Goal: Task Accomplishment & Management: Use online tool/utility

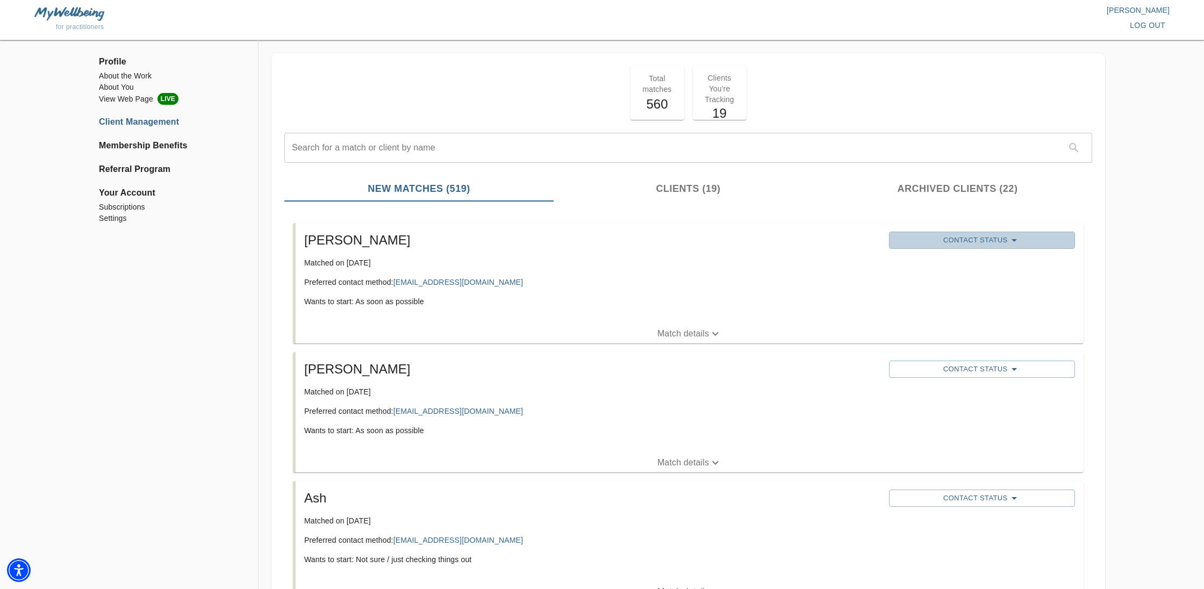
click at [924, 240] on span "Contact Status" at bounding box center [982, 240] width 176 height 13
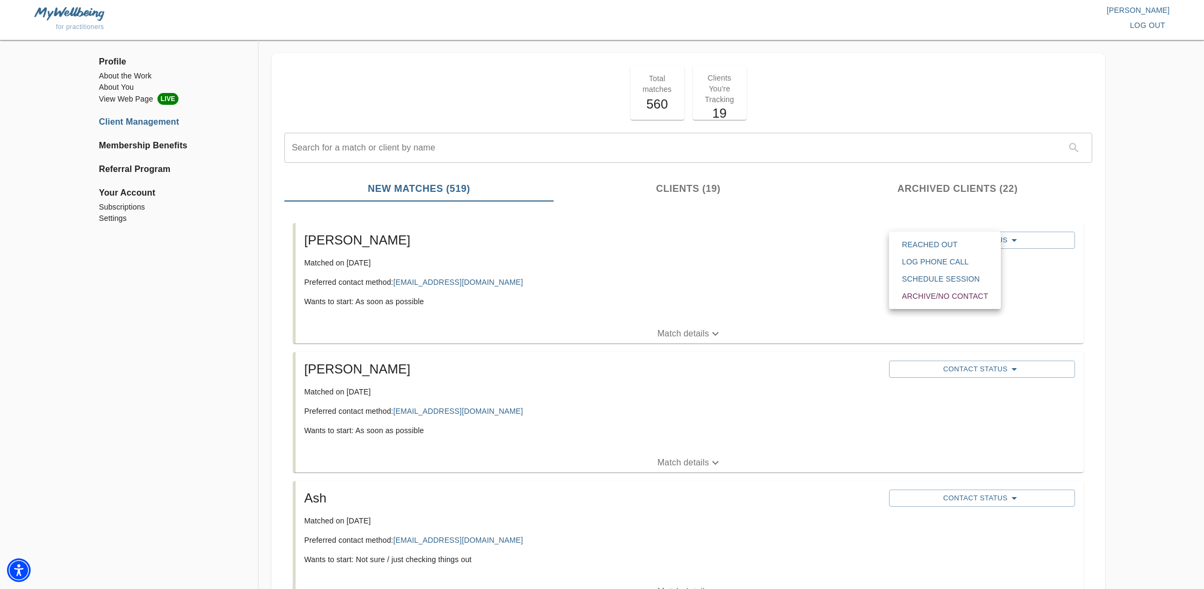
click at [910, 242] on span "Reached Out" at bounding box center [945, 244] width 86 height 11
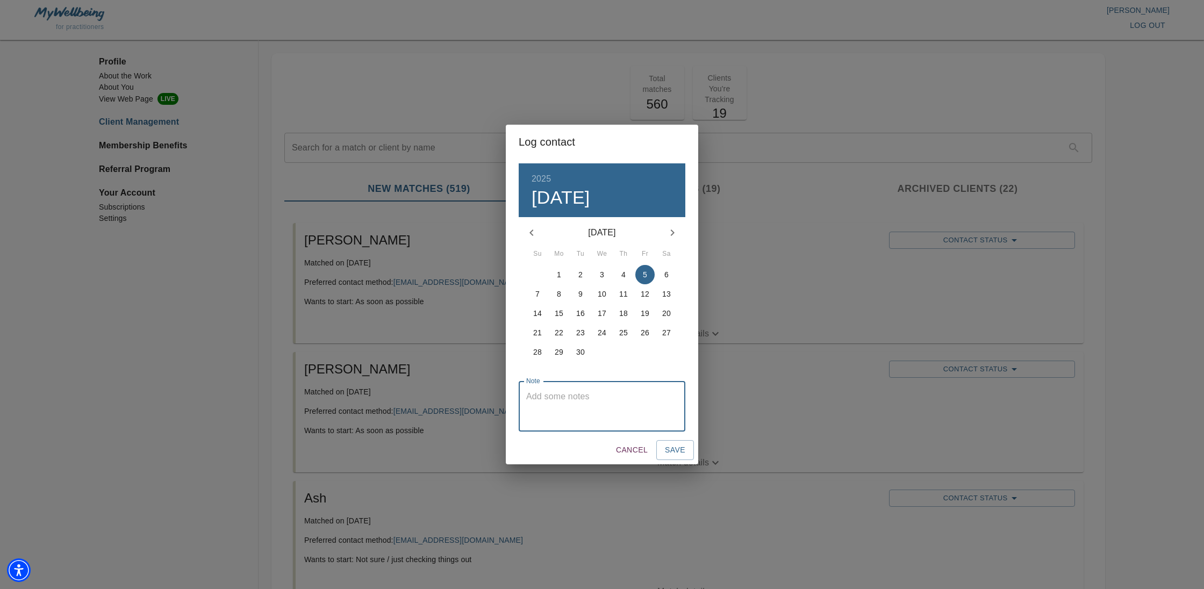
click at [605, 406] on textarea at bounding box center [602, 406] width 152 height 31
type textarea "I emailed [PERSON_NAME] [DATE]."
click at [675, 449] on span "Save" at bounding box center [675, 449] width 20 height 13
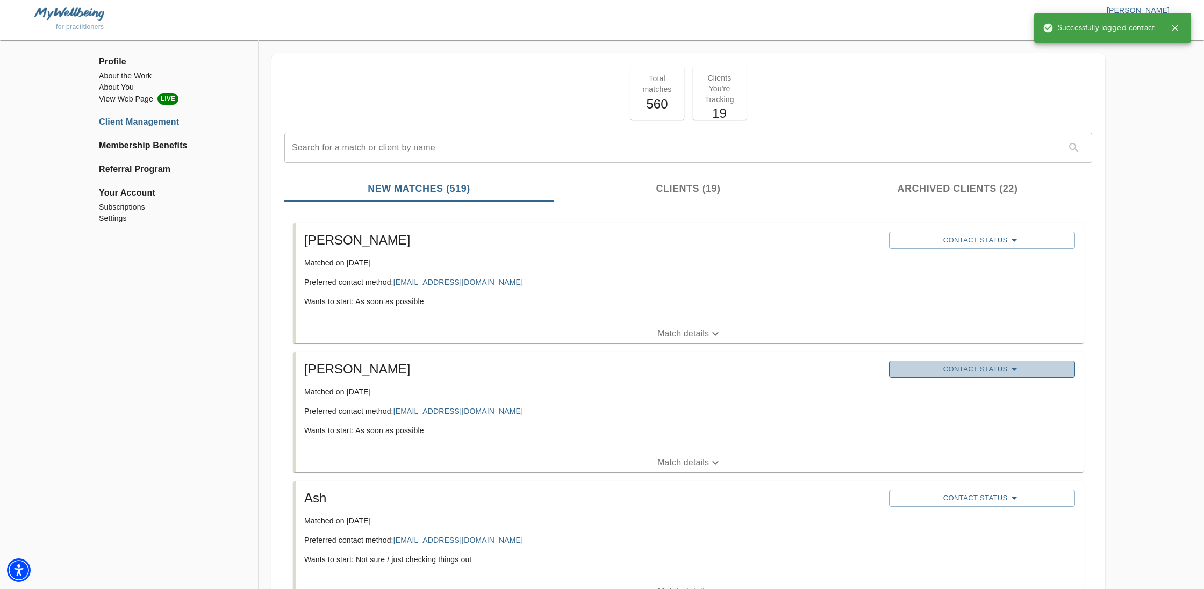
click at [991, 371] on span "Contact Status" at bounding box center [982, 369] width 176 height 13
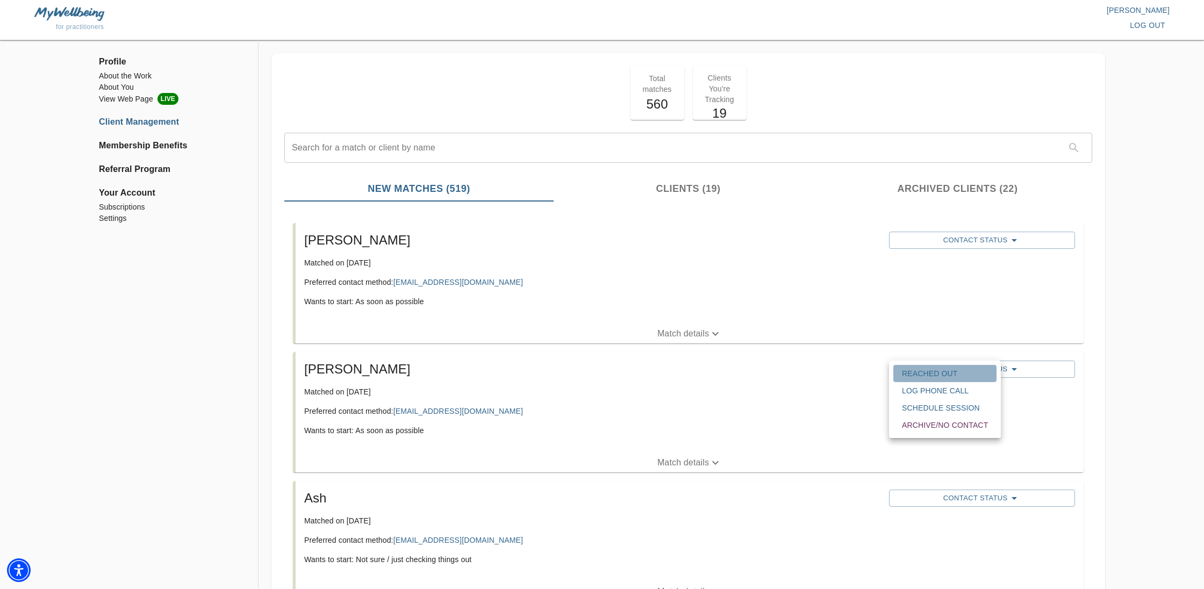
click at [947, 371] on span "Reached Out" at bounding box center [945, 373] width 86 height 11
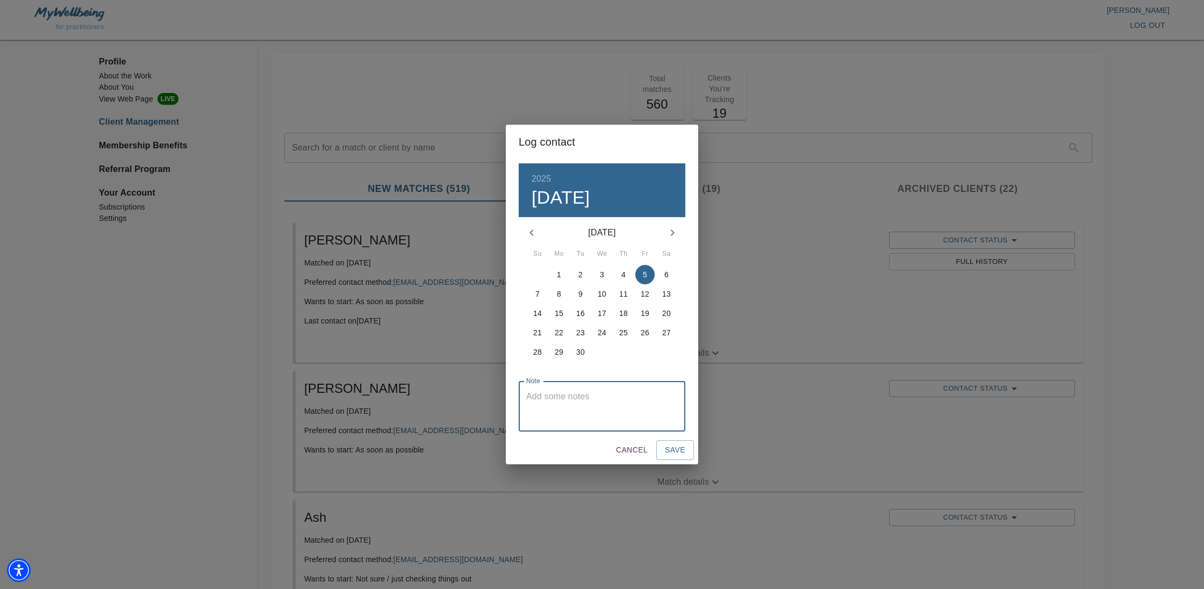
click at [618, 410] on textarea at bounding box center [602, 406] width 152 height 31
type textarea "I emailed [PERSON_NAME] [DATE]."
click at [681, 451] on span "Save" at bounding box center [675, 449] width 20 height 13
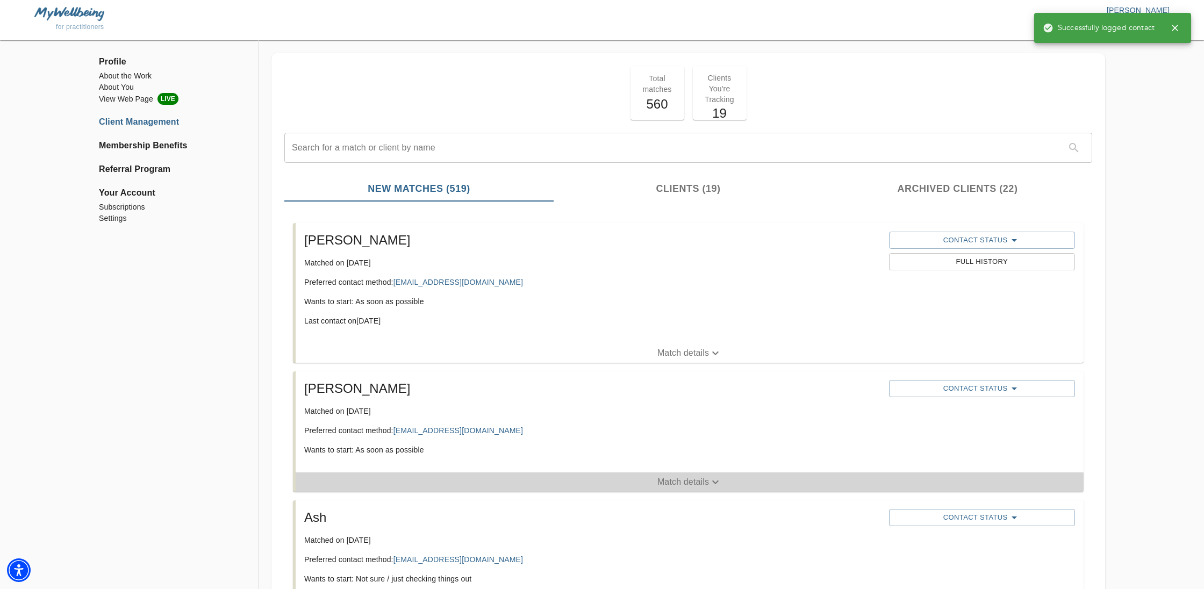
click at [686, 484] on p "Match details" at bounding box center [683, 482] width 52 height 13
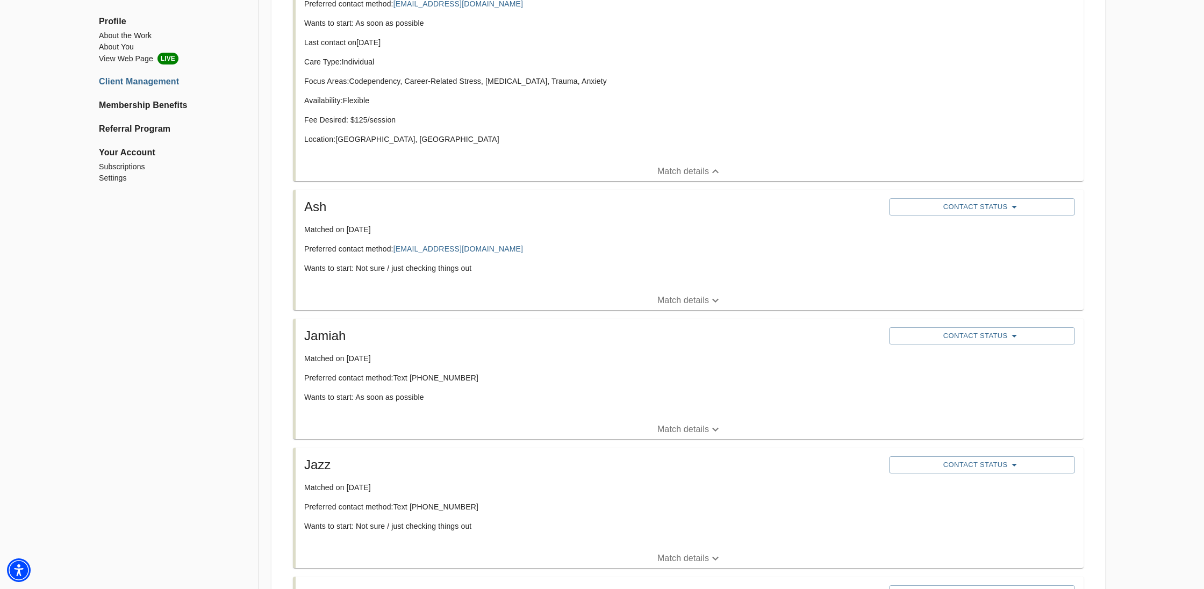
scroll to position [429, 0]
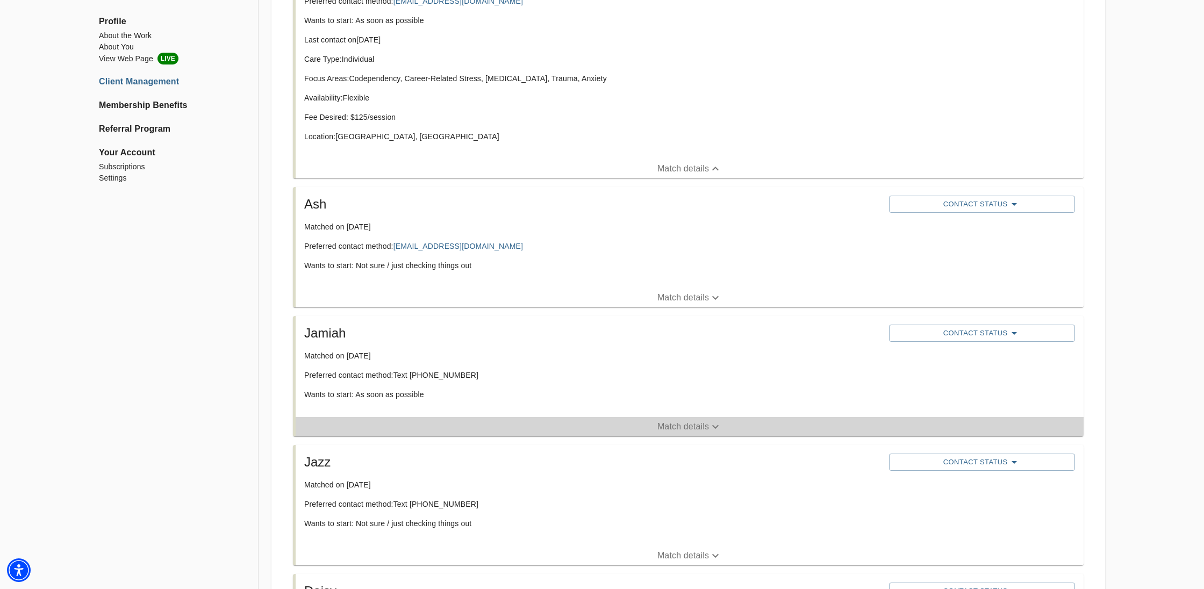
click at [684, 425] on p "Match details" at bounding box center [683, 426] width 52 height 13
